Goal: Task Accomplishment & Management: Use online tool/utility

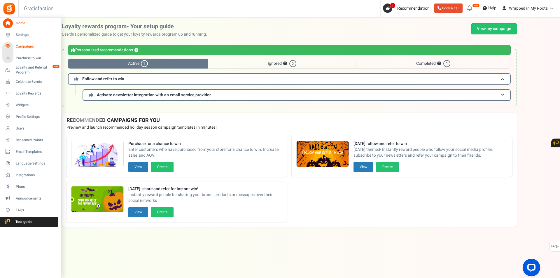
click at [31, 47] on span "Campaigns" at bounding box center [36, 46] width 41 height 5
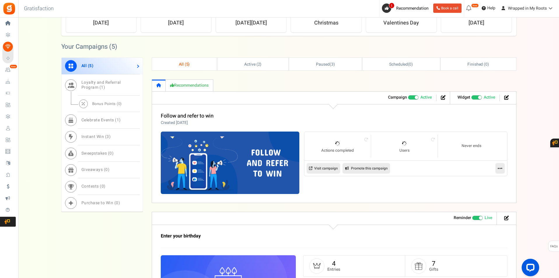
scroll to position [204, 0]
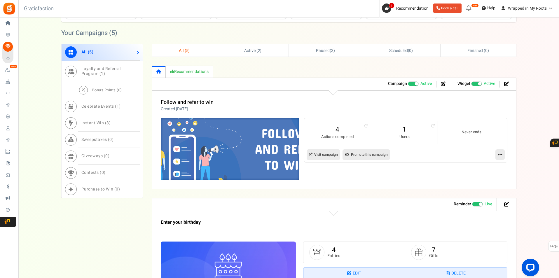
click at [267, 157] on img at bounding box center [230, 149] width 208 height 94
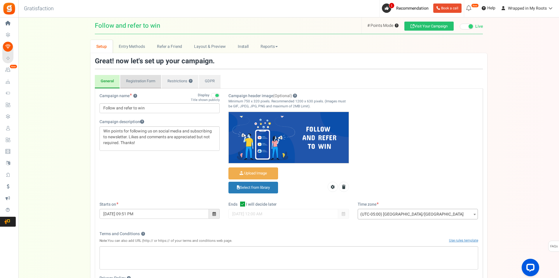
click at [150, 77] on link "Registration Form" at bounding box center [140, 81] width 41 height 13
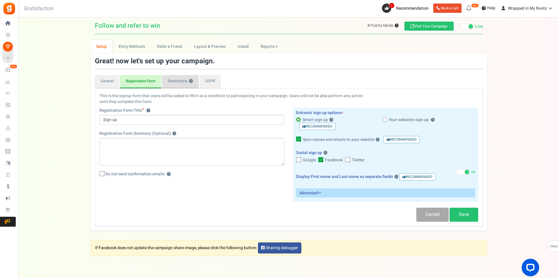
click at [177, 82] on link "Restrictions ?" at bounding box center [180, 81] width 37 height 13
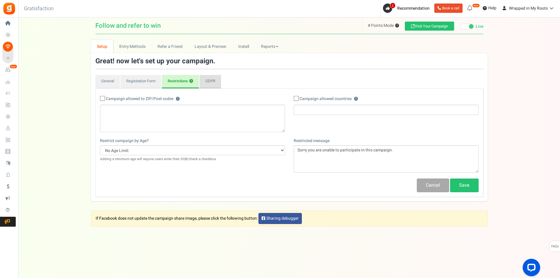
click at [210, 81] on link "GDPR" at bounding box center [211, 81] width 22 height 13
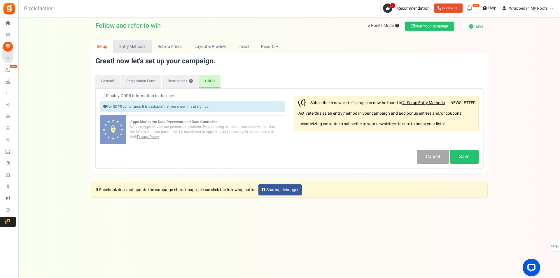
click at [137, 49] on link "Entry Methods" at bounding box center [132, 46] width 38 height 13
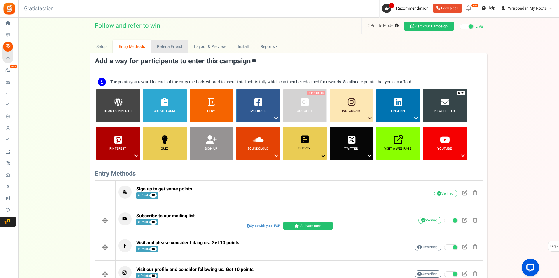
click at [169, 47] on link "Refer a Friend" at bounding box center [169, 46] width 37 height 13
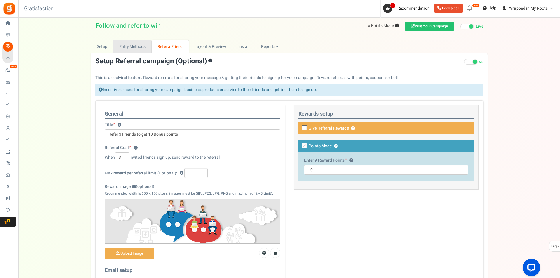
click at [141, 45] on link "Entry Methods" at bounding box center [132, 46] width 38 height 13
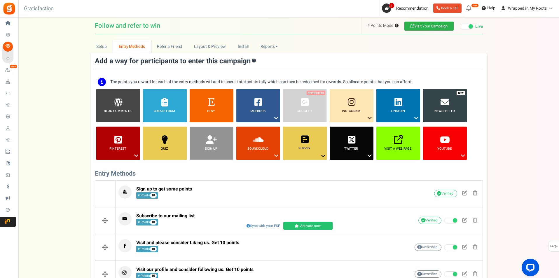
click at [427, 24] on link "Visit Your Campaign" at bounding box center [429, 26] width 49 height 9
click at [175, 47] on link "Refer a Friend" at bounding box center [169, 46] width 37 height 13
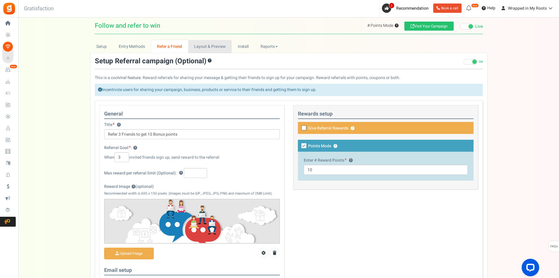
click at [201, 46] on link "Layout & Preview" at bounding box center [209, 46] width 43 height 13
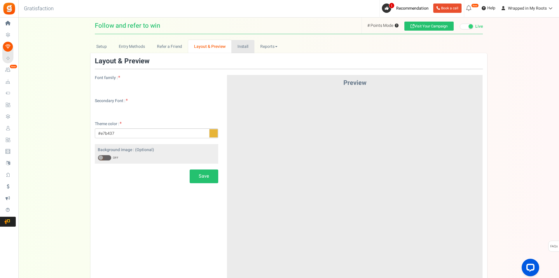
click at [239, 47] on link "Install" at bounding box center [242, 46] width 23 height 13
